Goal: Transaction & Acquisition: Purchase product/service

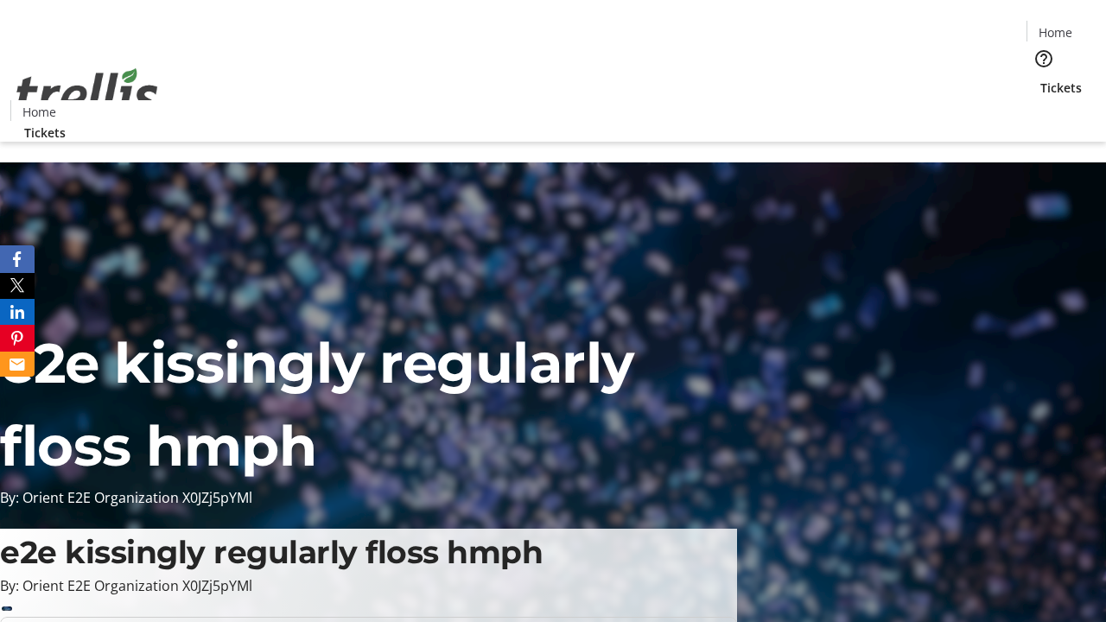
click at [1041, 79] on span "Tickets" at bounding box center [1061, 88] width 41 height 18
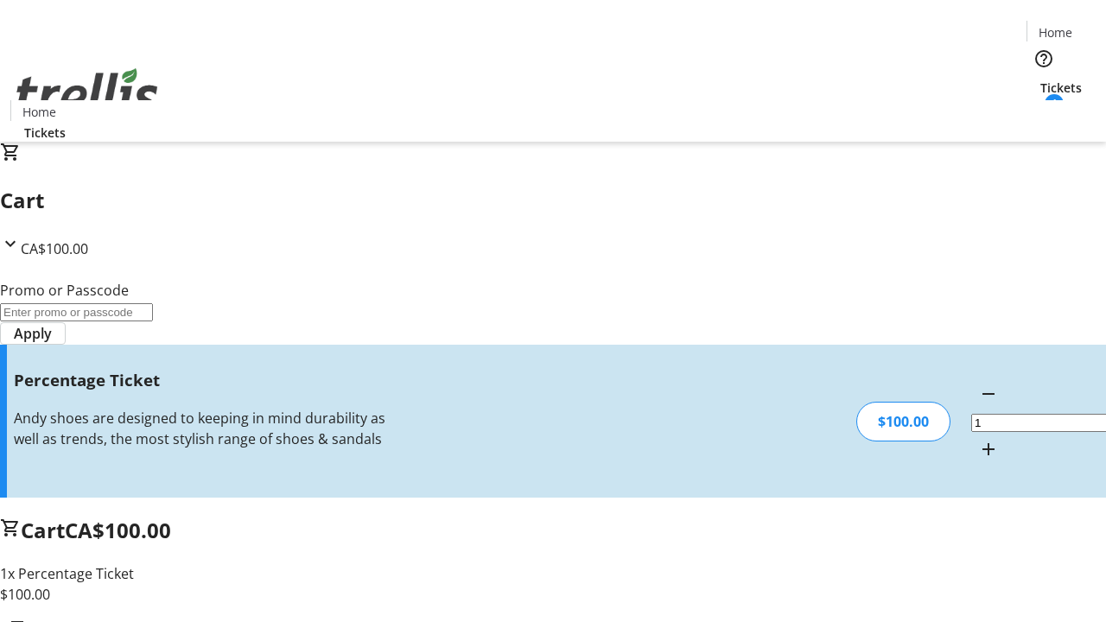
type input "FOO"
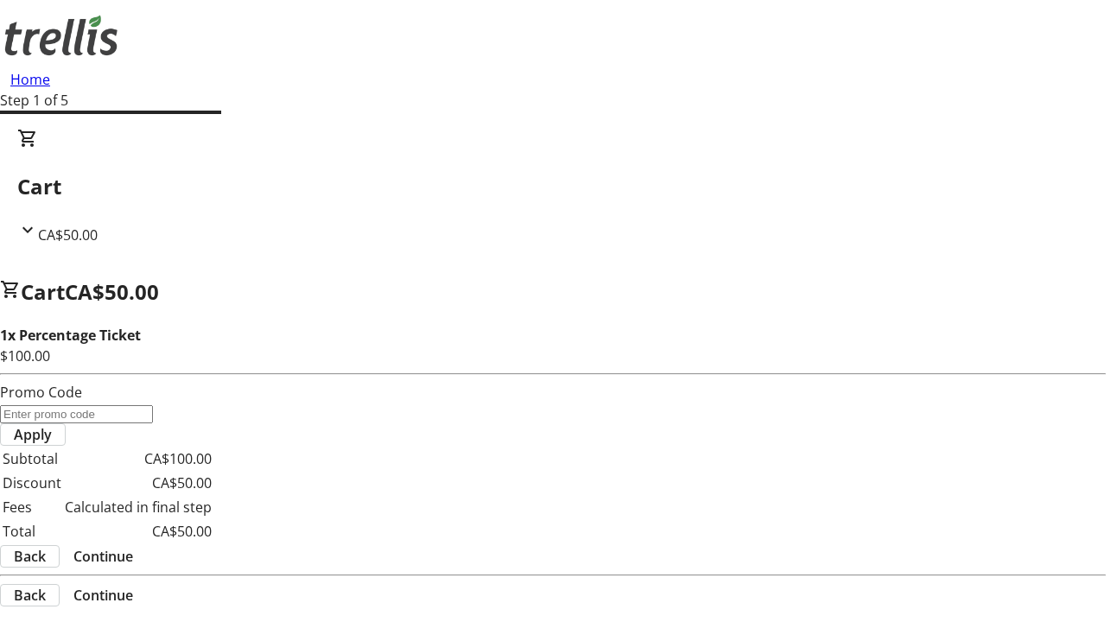
click at [133, 546] on span "Continue" at bounding box center [103, 556] width 60 height 21
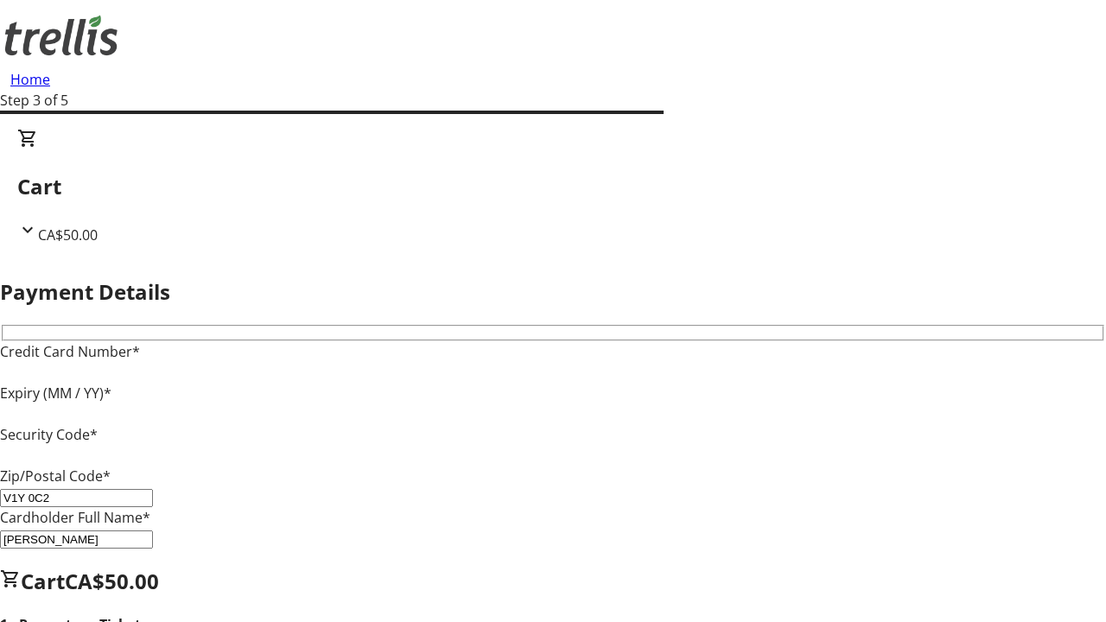
type input "V1Y 0C2"
